Goal: Transaction & Acquisition: Purchase product/service

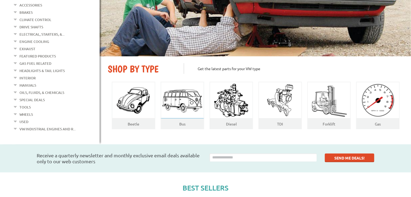
scroll to position [162, 0]
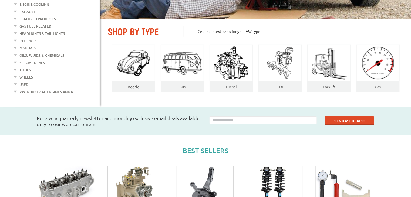
click at [250, 63] on img at bounding box center [230, 63] width 39 height 36
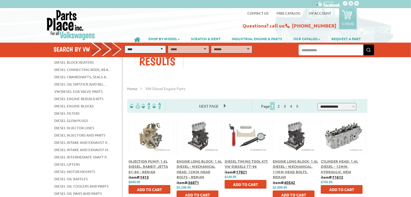
scroll to position [81, 0]
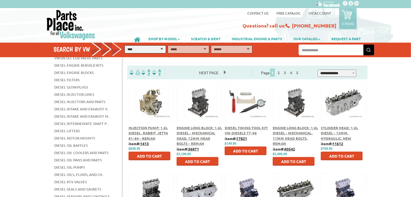
click at [201, 131] on div "Engine Long Block: 1.6L Diesel - Mechanical Head, 12mm Head Bolts - Reman" at bounding box center [198, 135] width 45 height 21
click at [201, 129] on span "Engine Long Block: 1.6L Diesel - Mechanical Head, 12mm Head Bolts - Reman" at bounding box center [198, 135] width 45 height 21
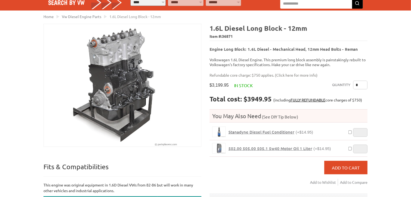
scroll to position [81, 0]
